Goal: Obtain resource: Download file/media

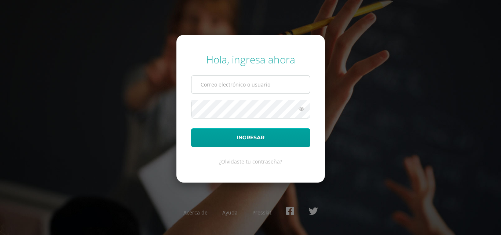
click at [216, 82] on input "text" at bounding box center [250, 84] width 118 height 18
type input "[EMAIL_ADDRESS][DOMAIN_NAME]"
click at [191, 128] on button "Ingresar" at bounding box center [250, 137] width 119 height 19
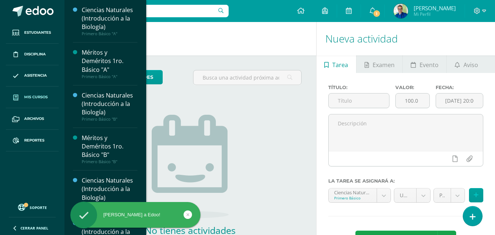
click at [40, 97] on span "Mis cursos" at bounding box center [35, 97] width 23 height 6
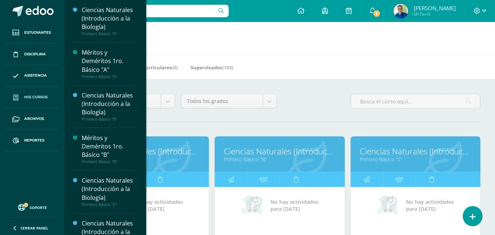
click at [185, 11] on input "text" at bounding box center [148, 11] width 159 height 12
click at [232, 43] on h1 "Mis cursos" at bounding box center [279, 38] width 413 height 33
click at [196, 12] on input "text" at bounding box center [148, 11] width 159 height 12
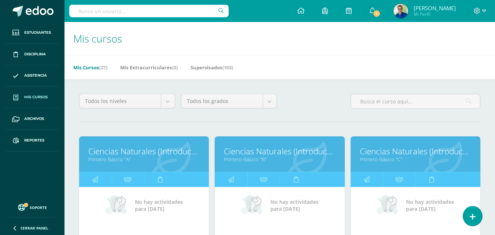
click at [32, 99] on span "Mis cursos" at bounding box center [35, 97] width 23 height 6
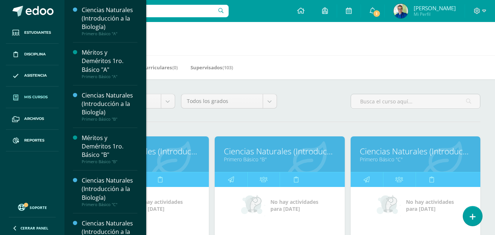
click at [194, 15] on input "text" at bounding box center [148, 11] width 159 height 12
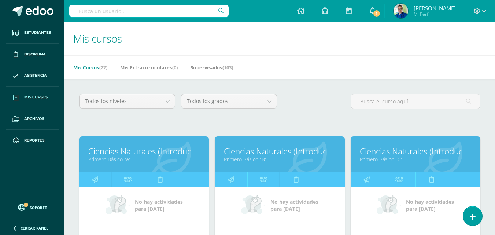
click at [196, 10] on input "text" at bounding box center [148, 11] width 159 height 12
type input "ian ism"
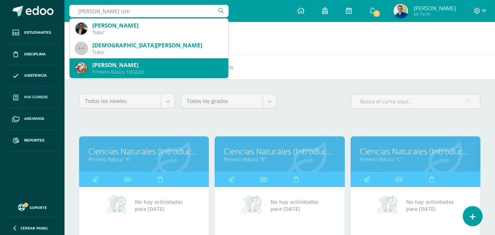
click at [183, 63] on div "Ian Ismael Garcia de León" at bounding box center [157, 65] width 130 height 8
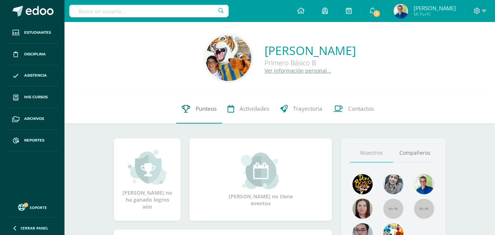
click at [206, 106] on link "Punteos" at bounding box center [199, 108] width 46 height 29
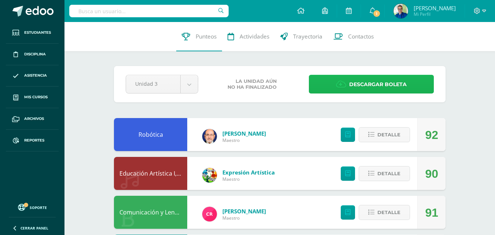
click at [336, 88] on link "Descargar boleta" at bounding box center [371, 84] width 125 height 19
